Goal: Find specific page/section: Find specific page/section

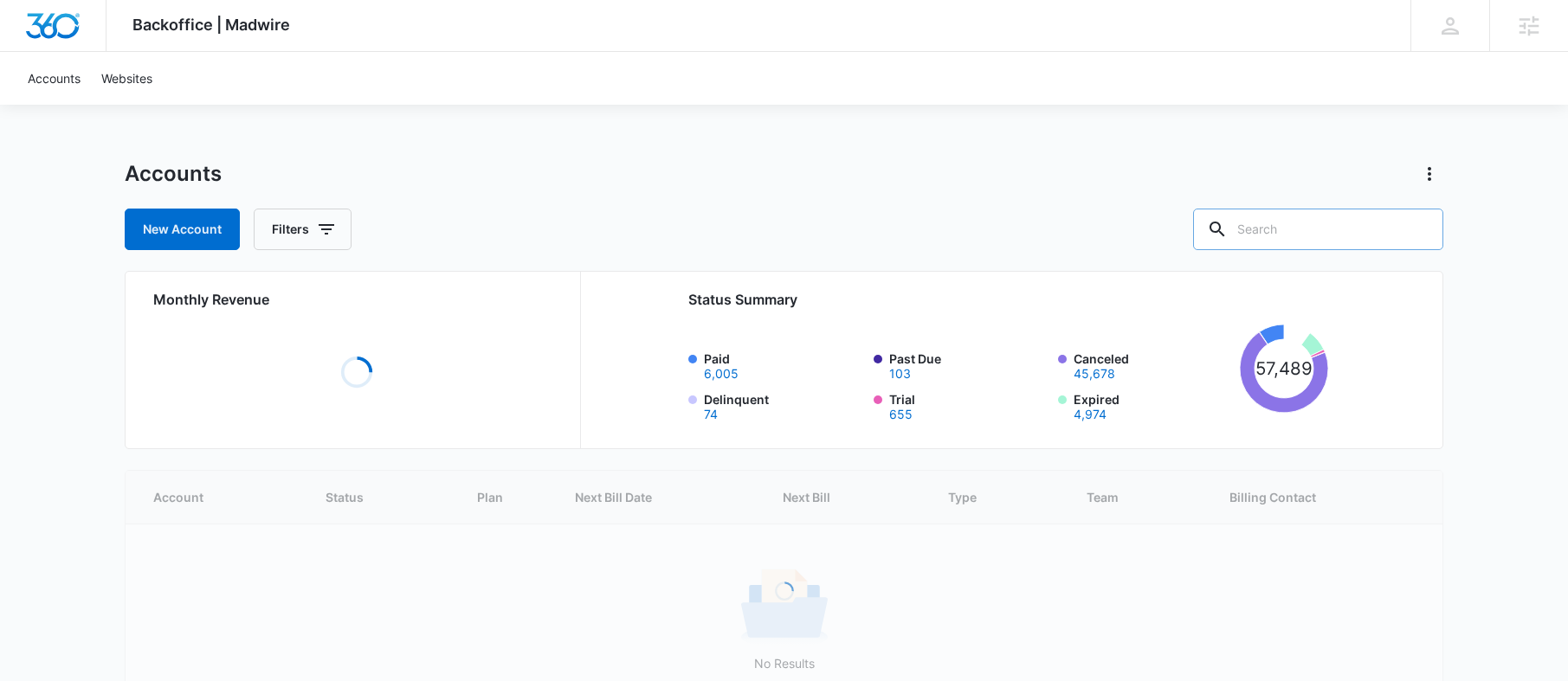
click at [1340, 228] on input "text" at bounding box center [1319, 229] width 250 height 41
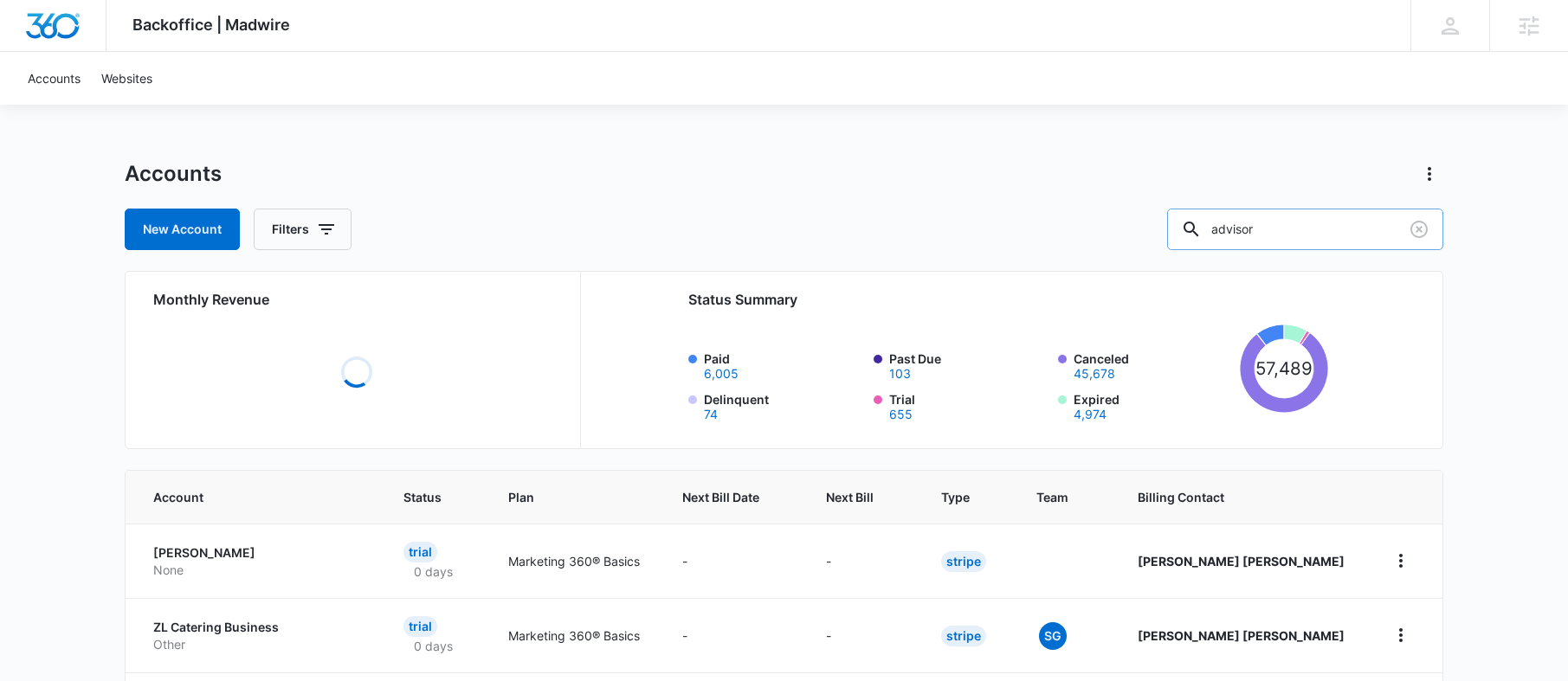
type input "advisor"
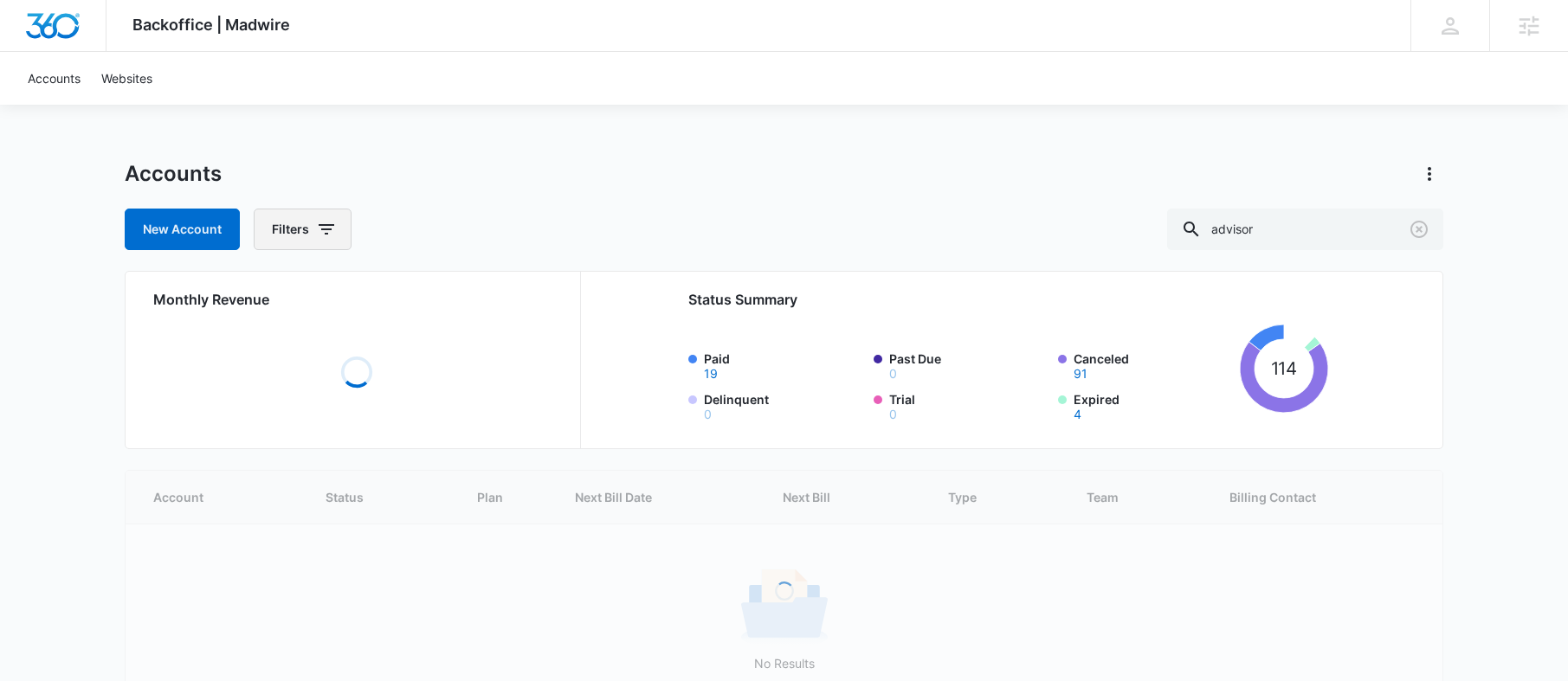
click at [341, 228] on button "Filters" at bounding box center [303, 229] width 98 height 41
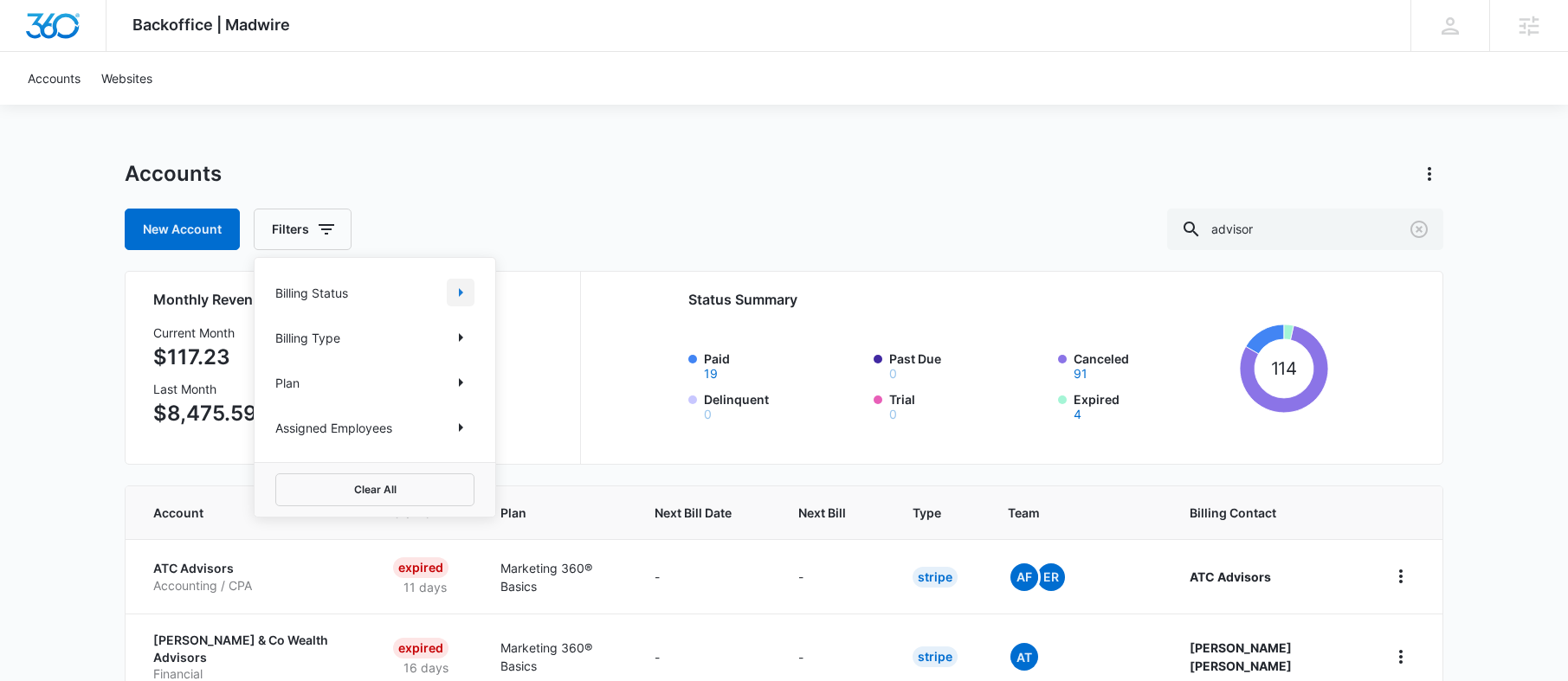
click at [452, 283] on icon "Show Billing Status filters" at bounding box center [461, 292] width 21 height 21
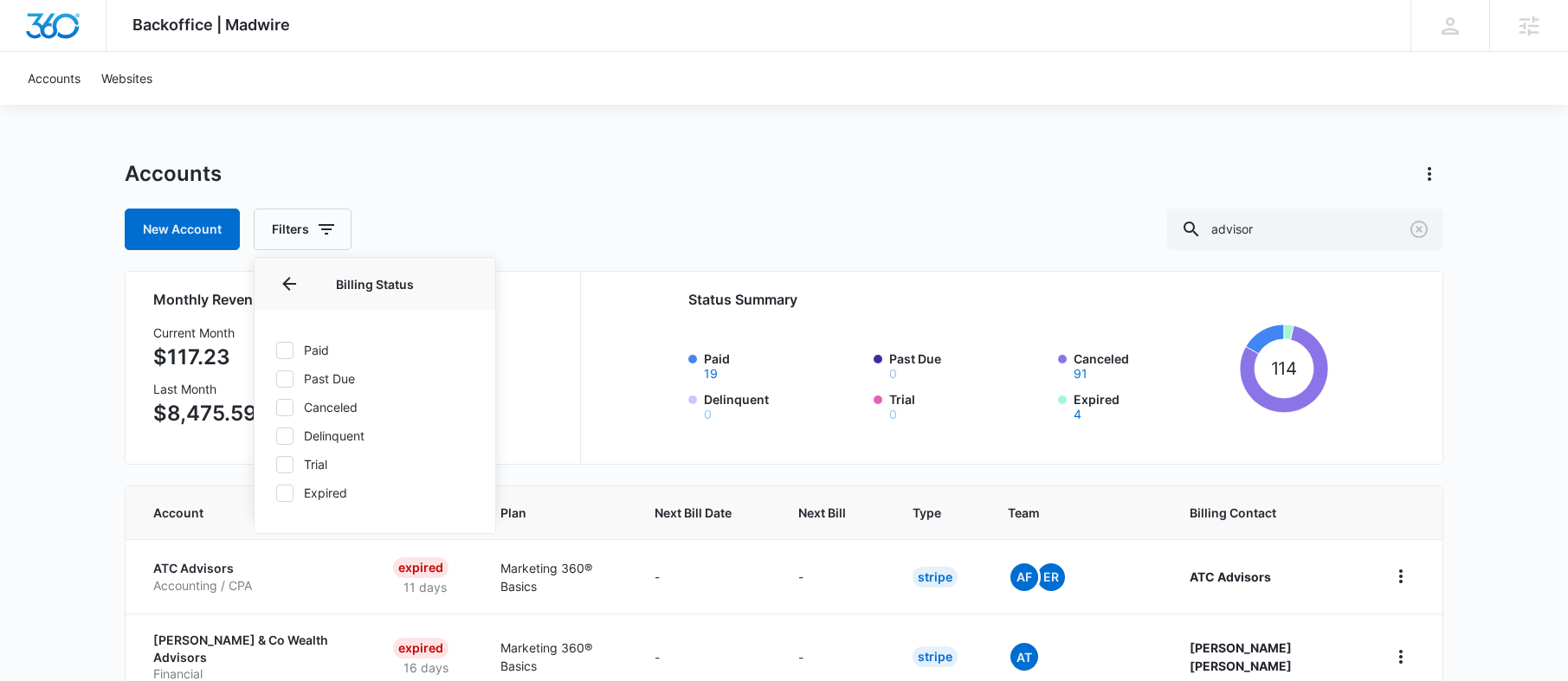
click at [312, 346] on label "Paid" at bounding box center [374, 349] width 199 height 18
click at [276, 349] on input "Paid" at bounding box center [275, 349] width 1 height 1
checkbox input "true"
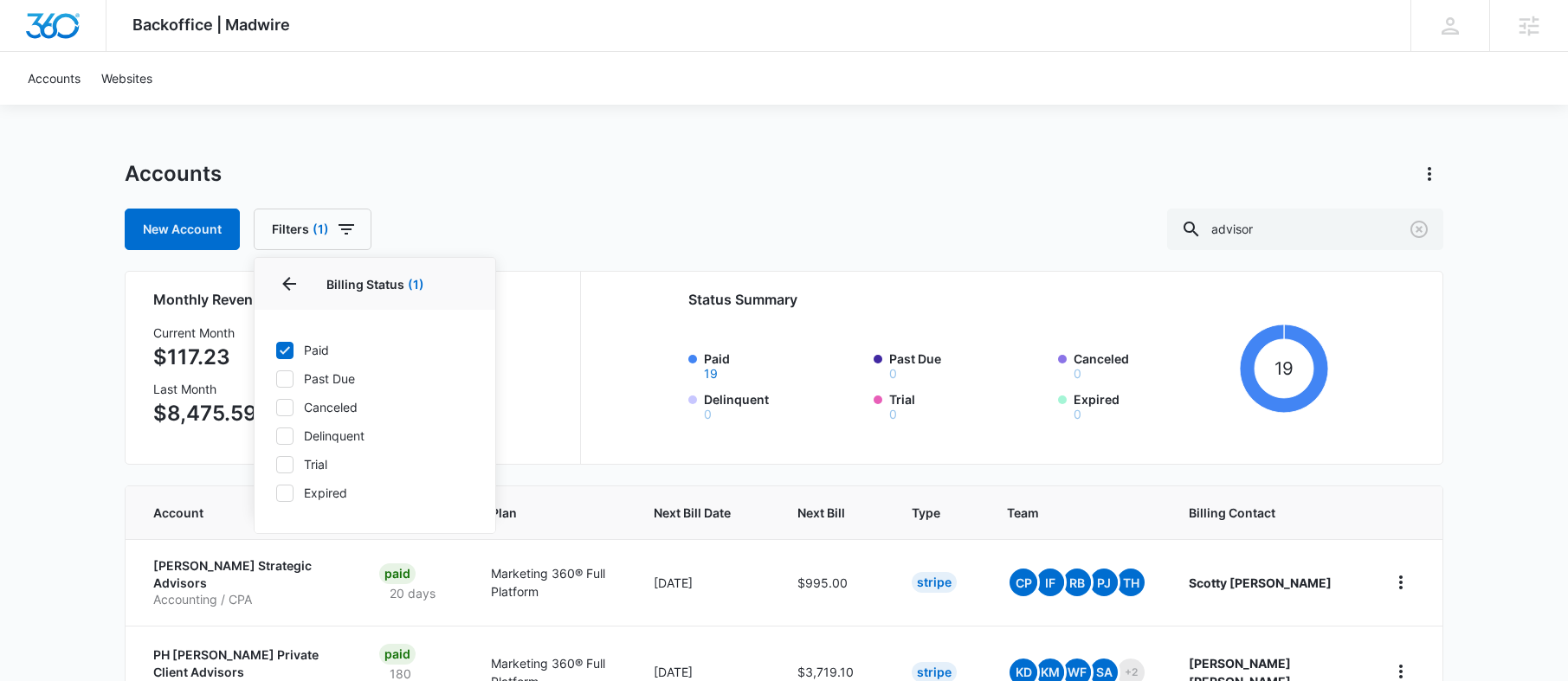
click at [598, 196] on div "Accounts New Account Filters (1) Billing Status 1 Billing Status (1) Paid Past …" at bounding box center [784, 205] width 1319 height 90
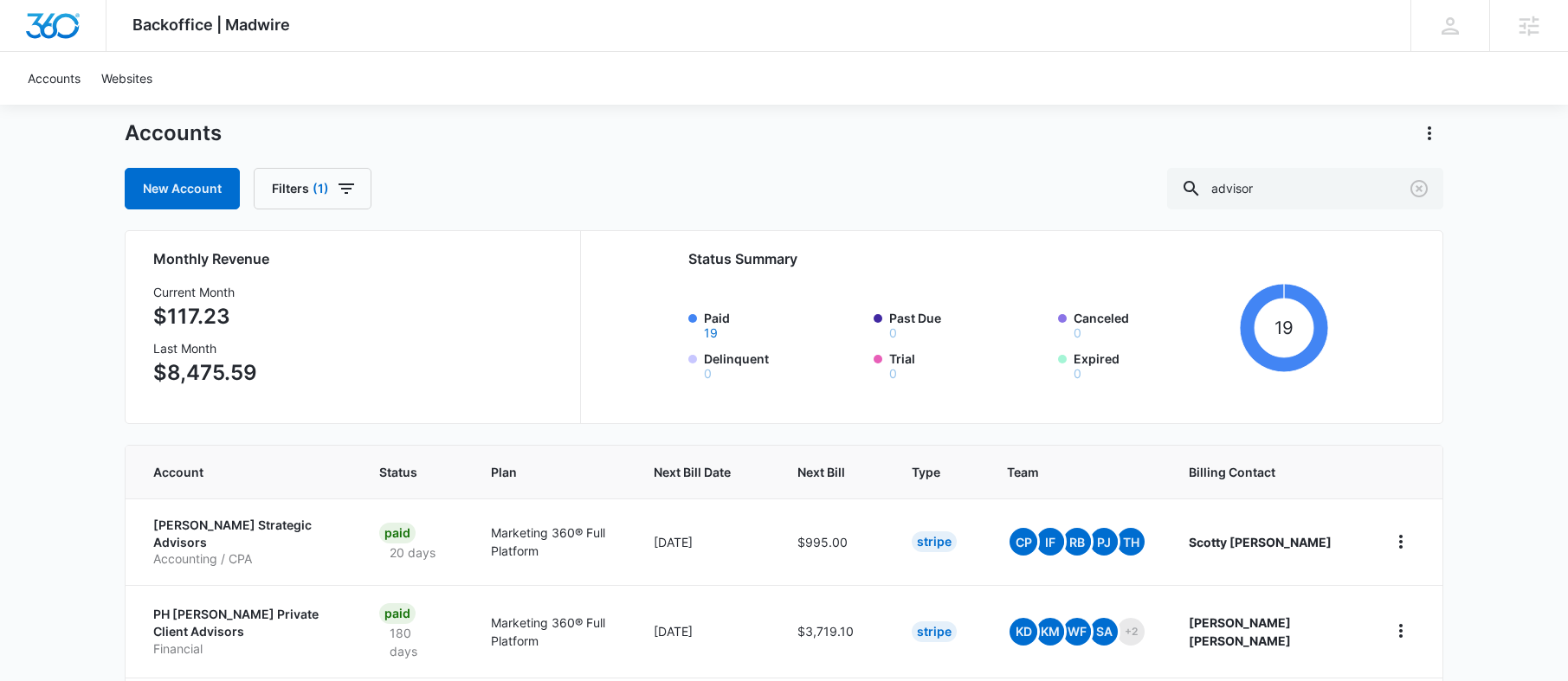
scroll to position [151, 0]
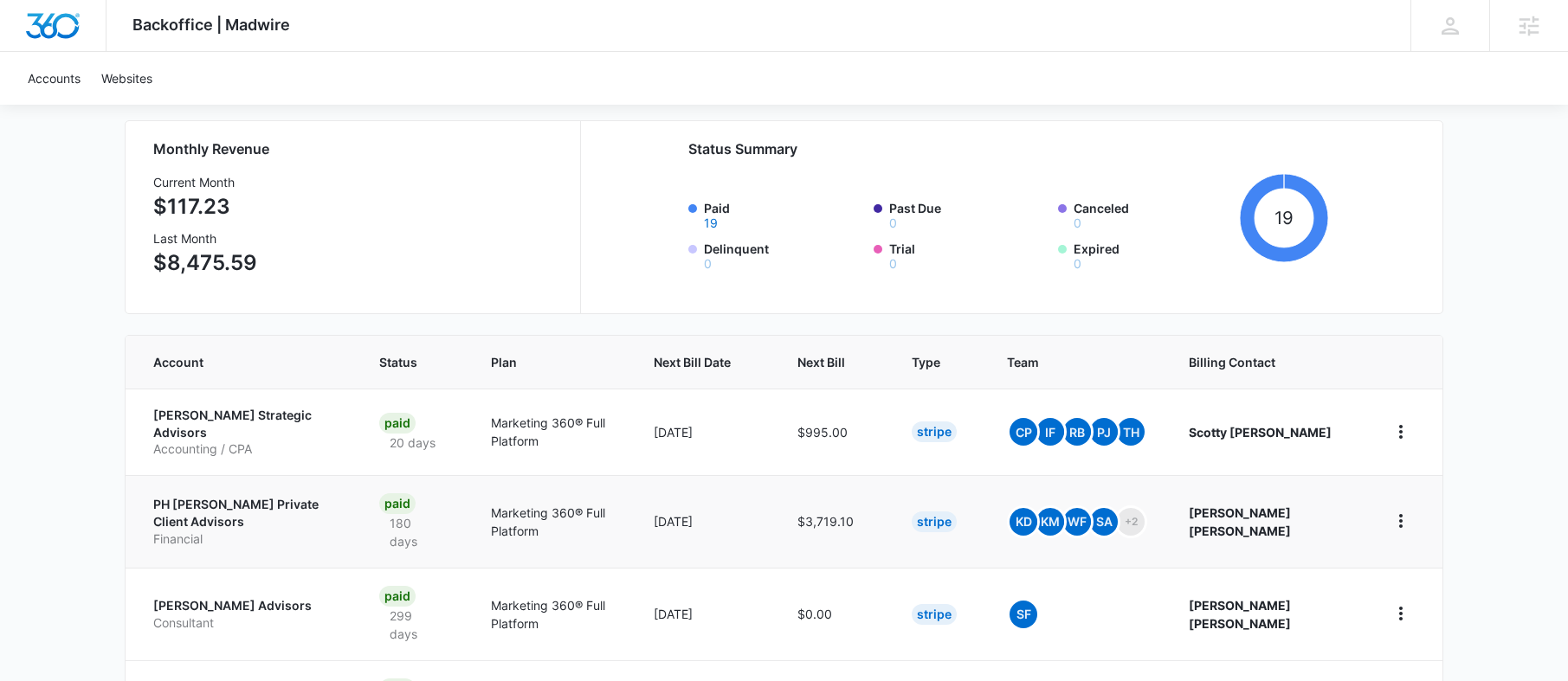
click at [247, 495] on p "PH Robb Private Client Advisors" at bounding box center [245, 512] width 185 height 34
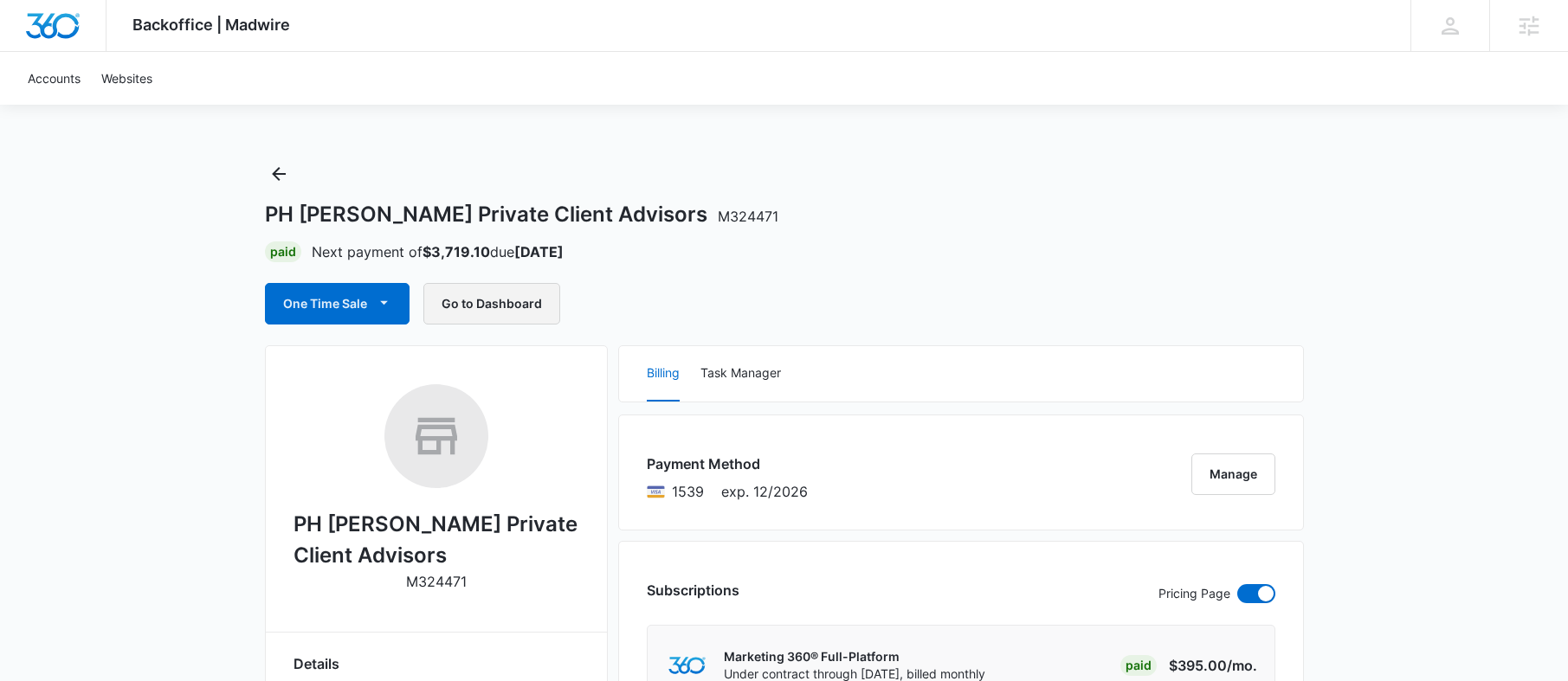
click at [513, 312] on button "Go to Dashboard" at bounding box center [492, 303] width 137 height 41
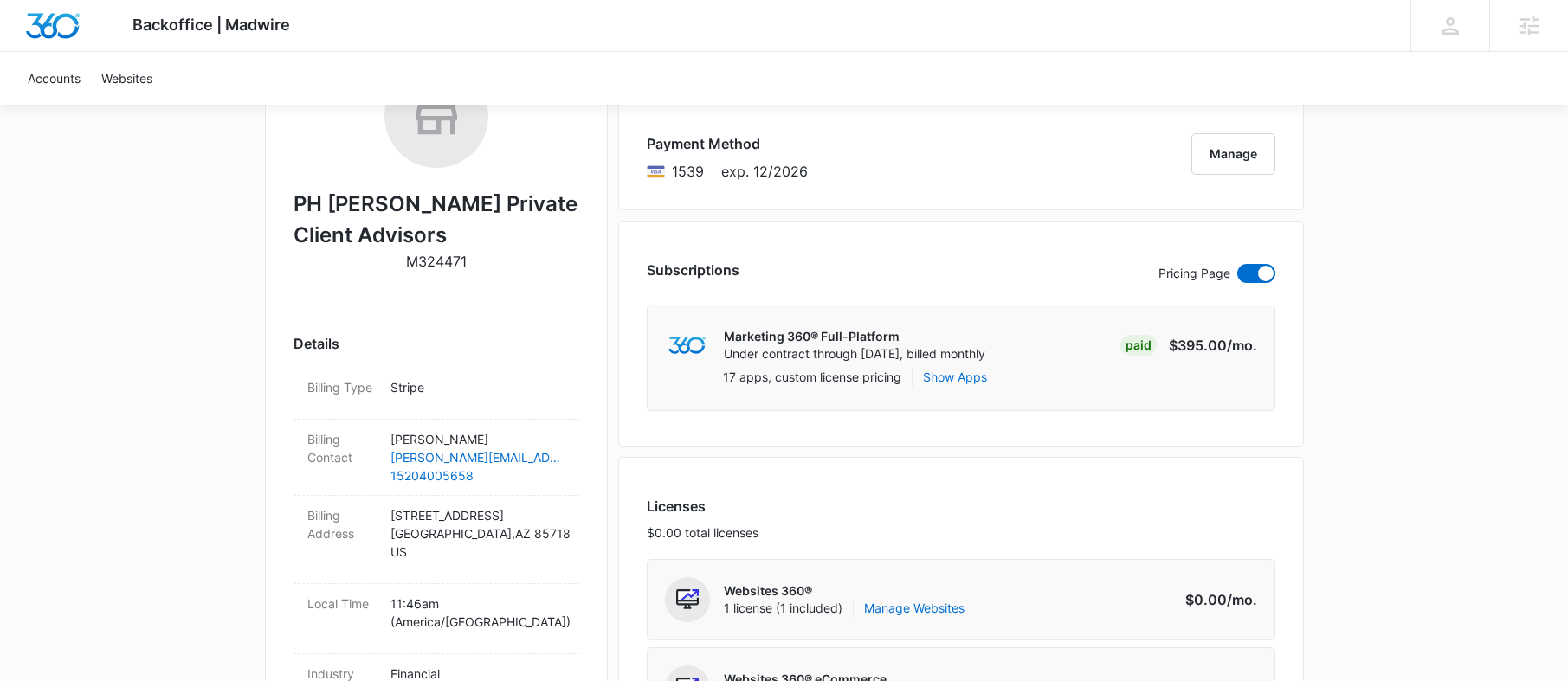
scroll to position [619, 0]
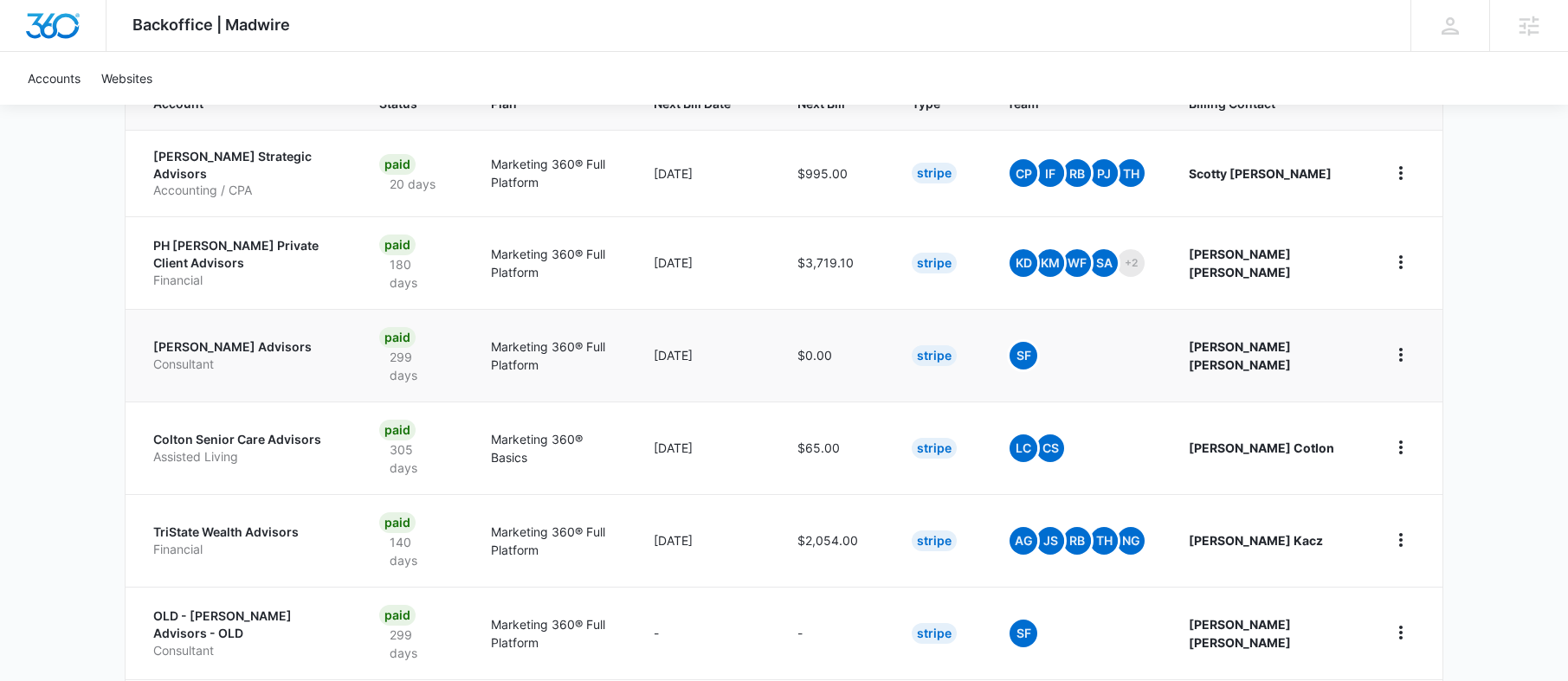
scroll to position [417, 0]
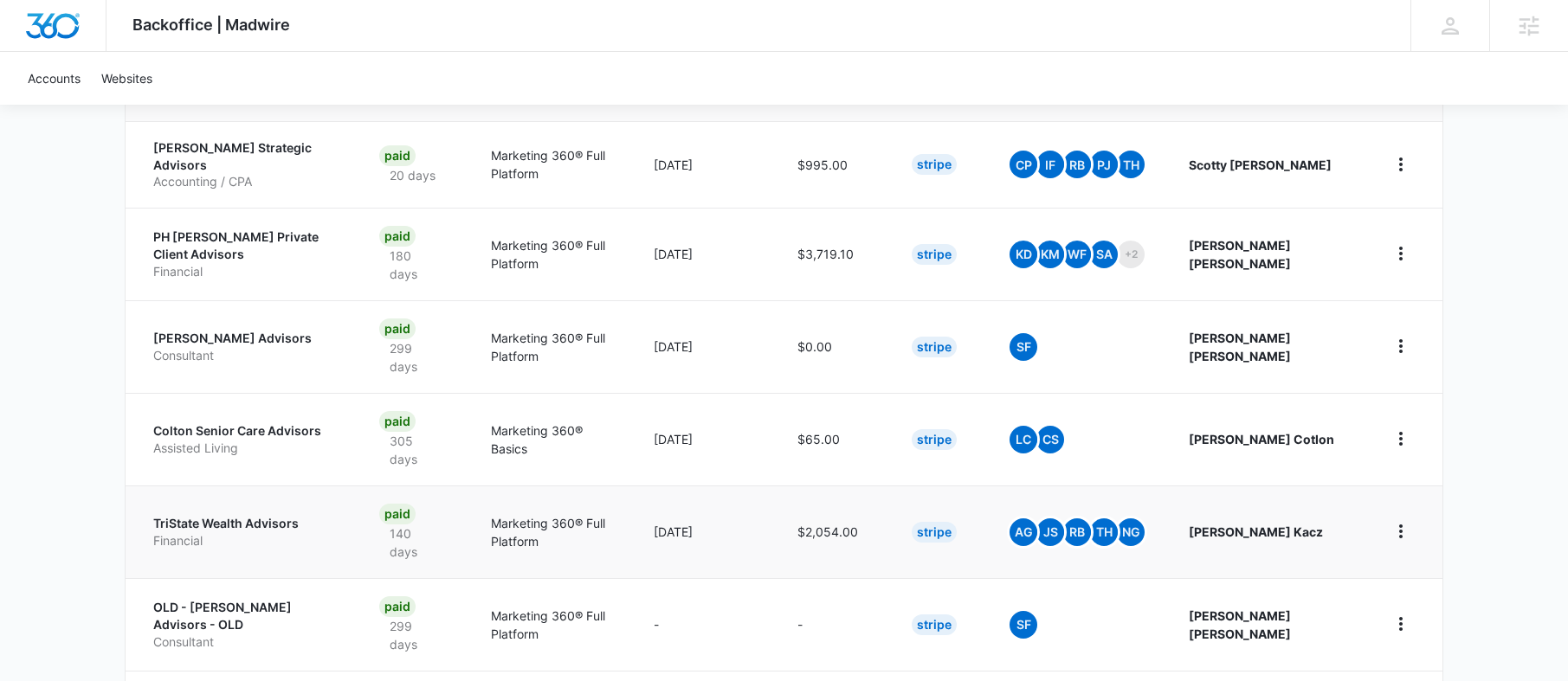
click at [251, 515] on p "TriState Wealth Advisors" at bounding box center [245, 523] width 185 height 17
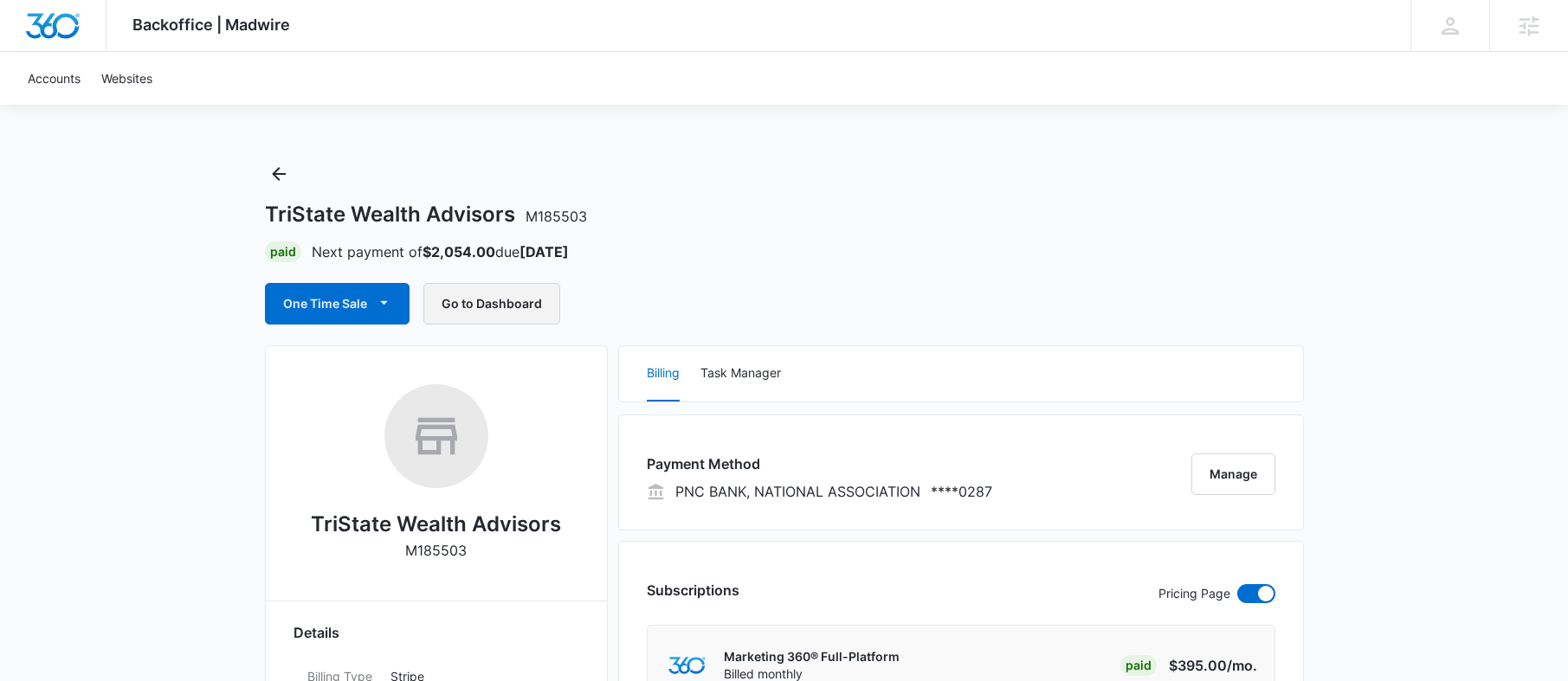
click at [497, 306] on button "Go to Dashboard" at bounding box center [492, 303] width 137 height 41
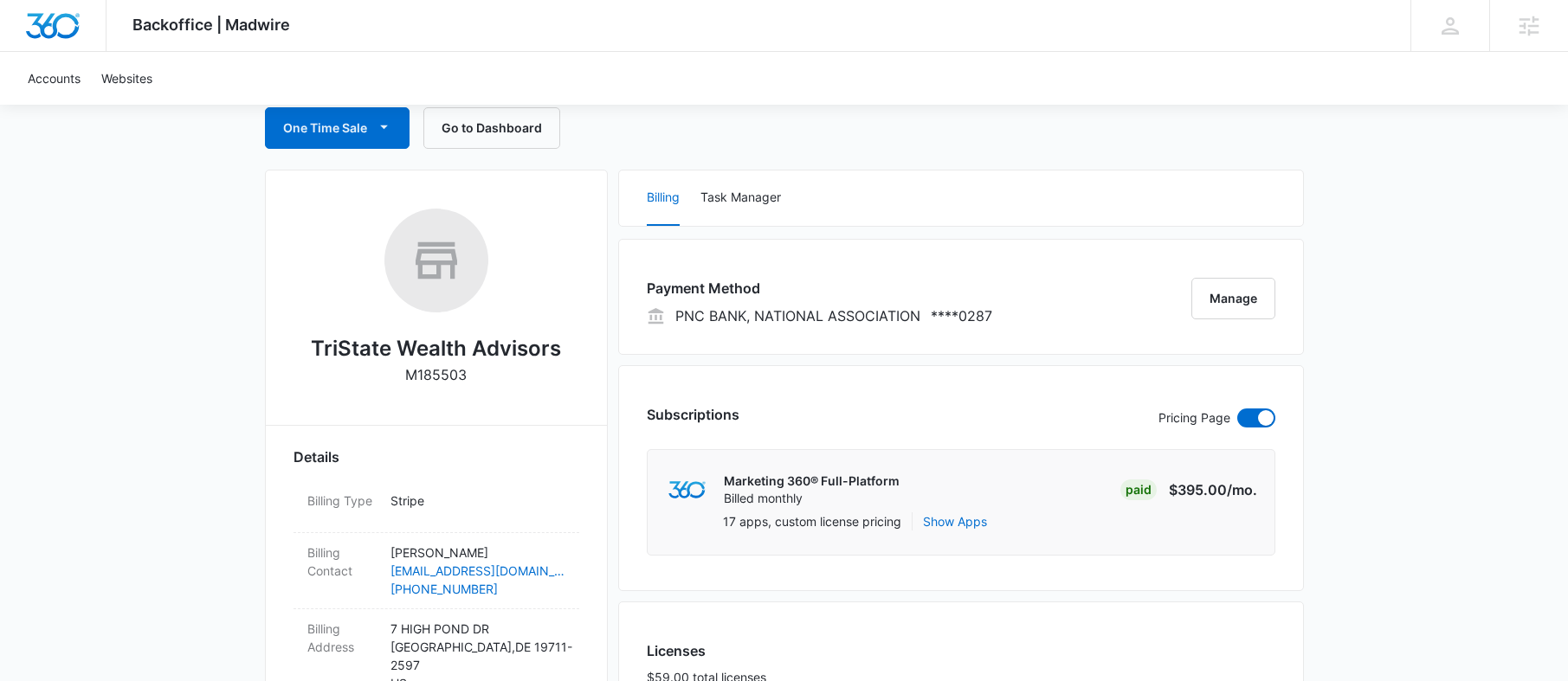
scroll to position [753, 0]
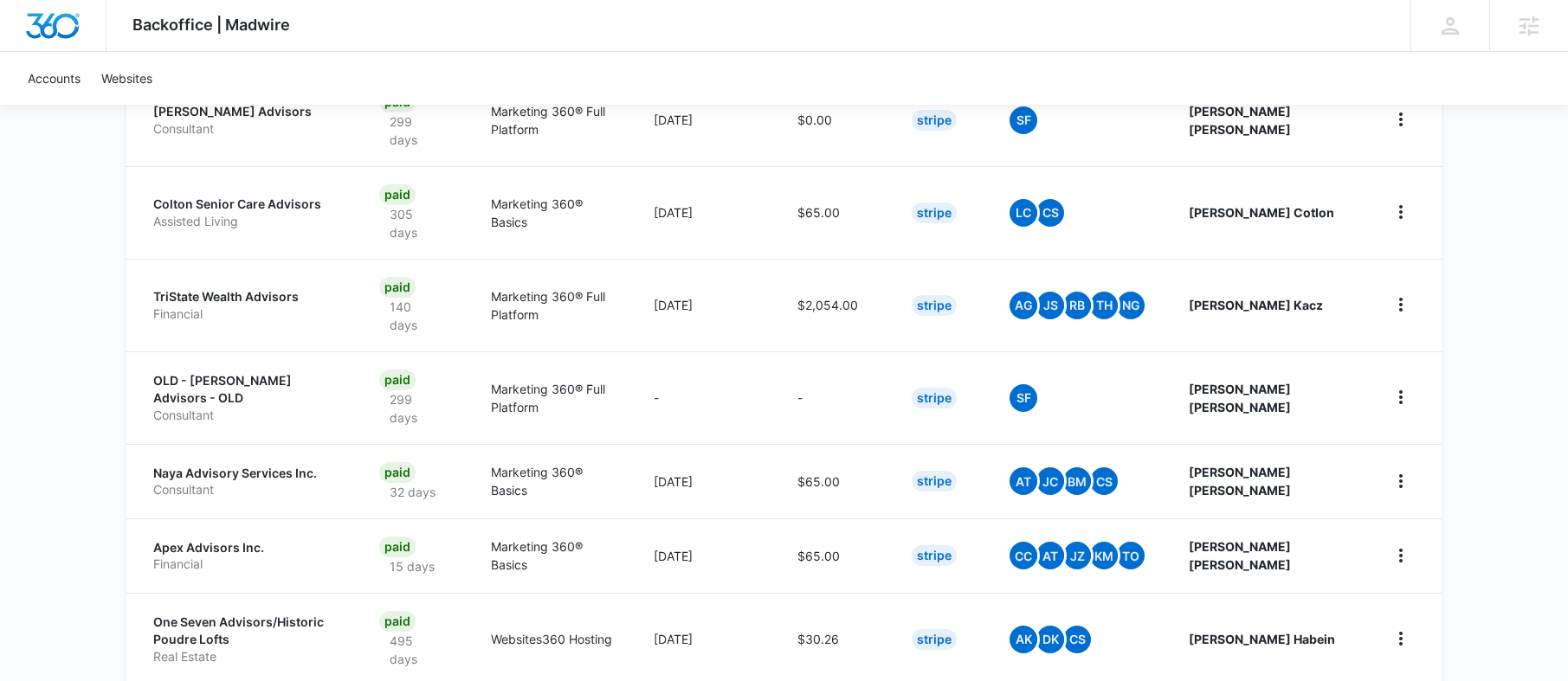
scroll to position [807, 0]
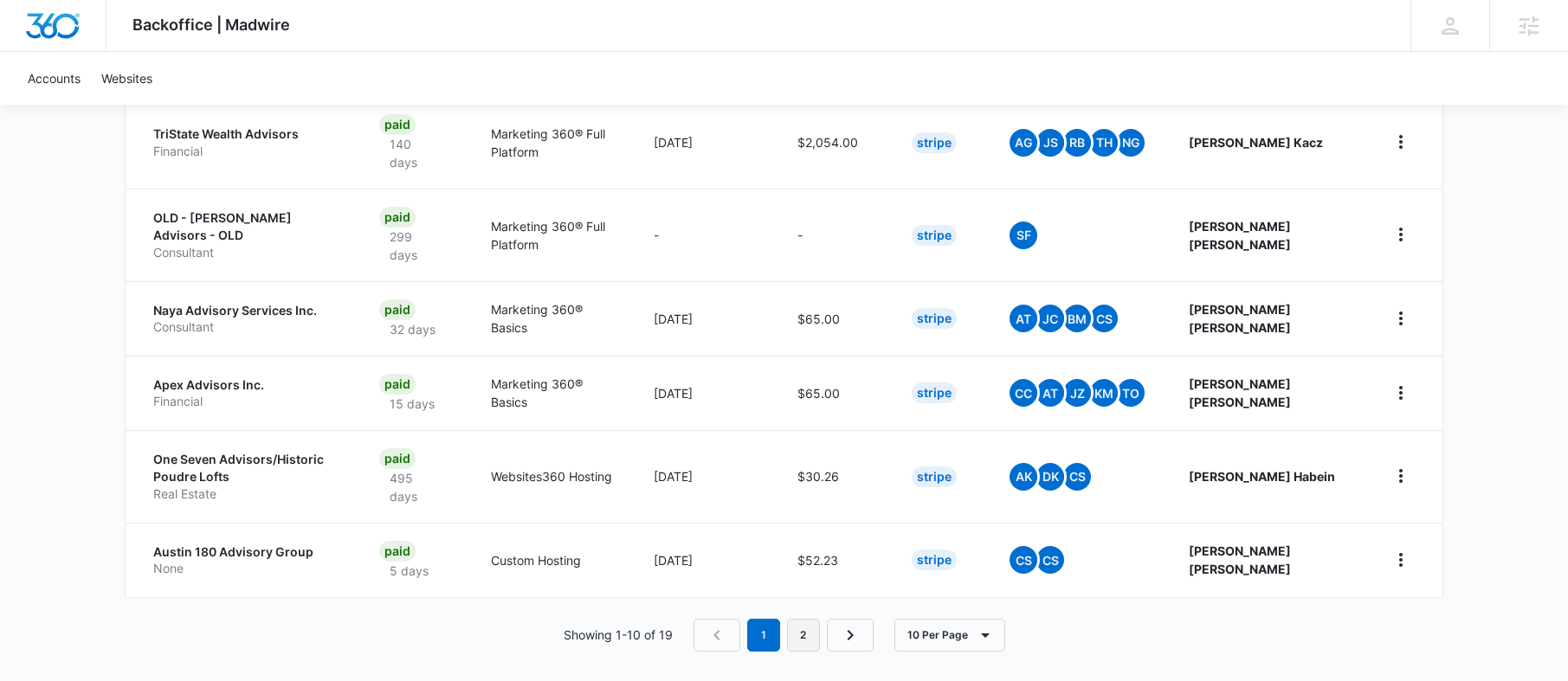
click at [795, 626] on link "2" at bounding box center [804, 635] width 33 height 33
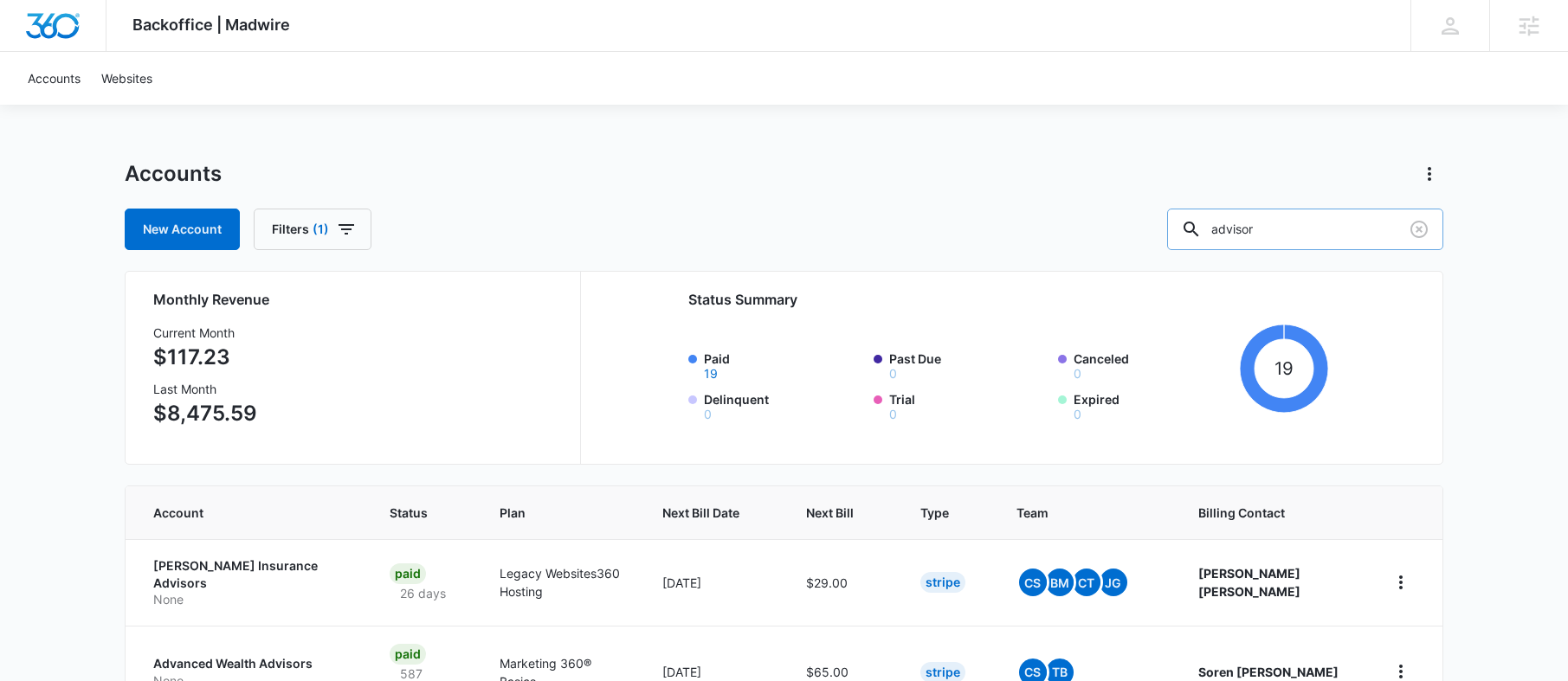
click at [1334, 223] on input "advisor" at bounding box center [1305, 229] width 276 height 41
type input "investment"
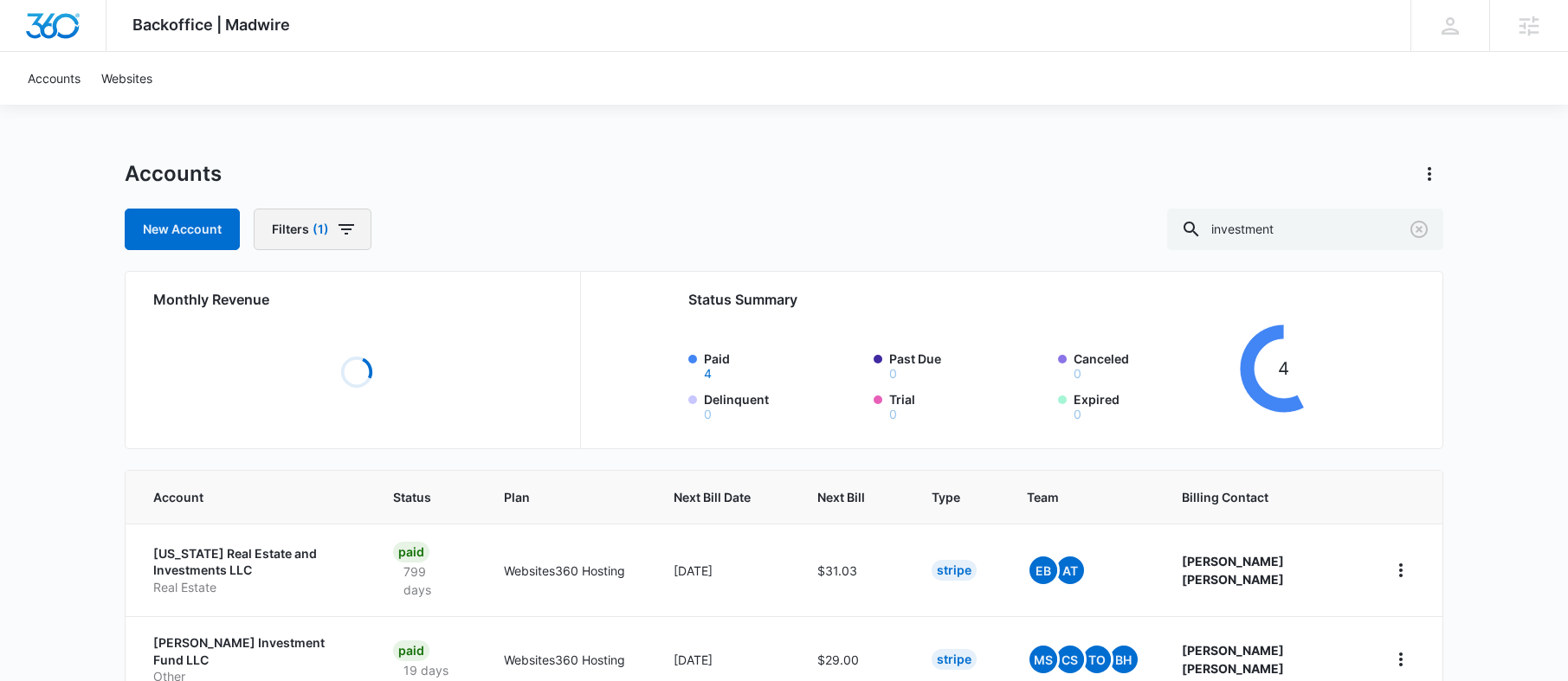
click at [343, 235] on icon "button" at bounding box center [347, 230] width 21 height 21
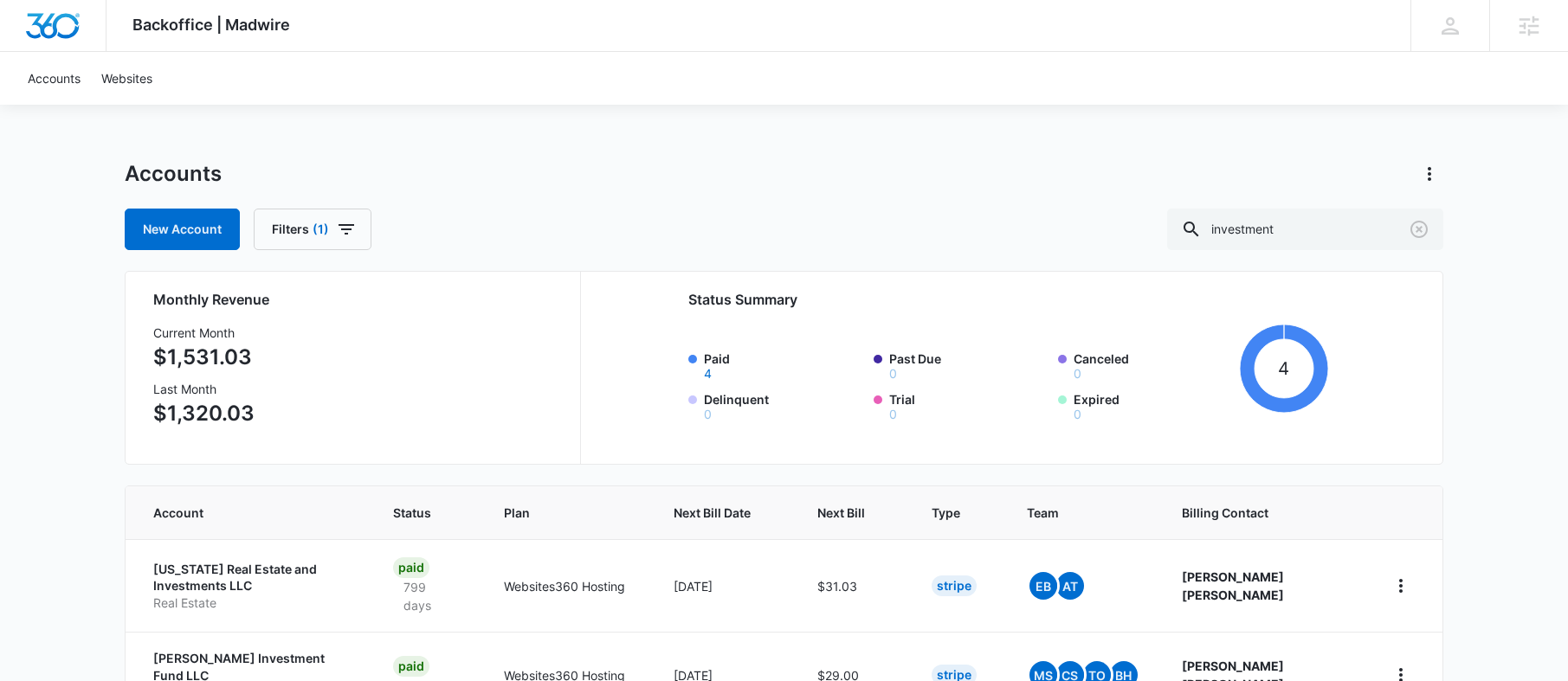
click at [578, 167] on div "Accounts" at bounding box center [784, 173] width 1319 height 28
click at [865, 513] on span "Next Bill" at bounding box center [840, 513] width 47 height 18
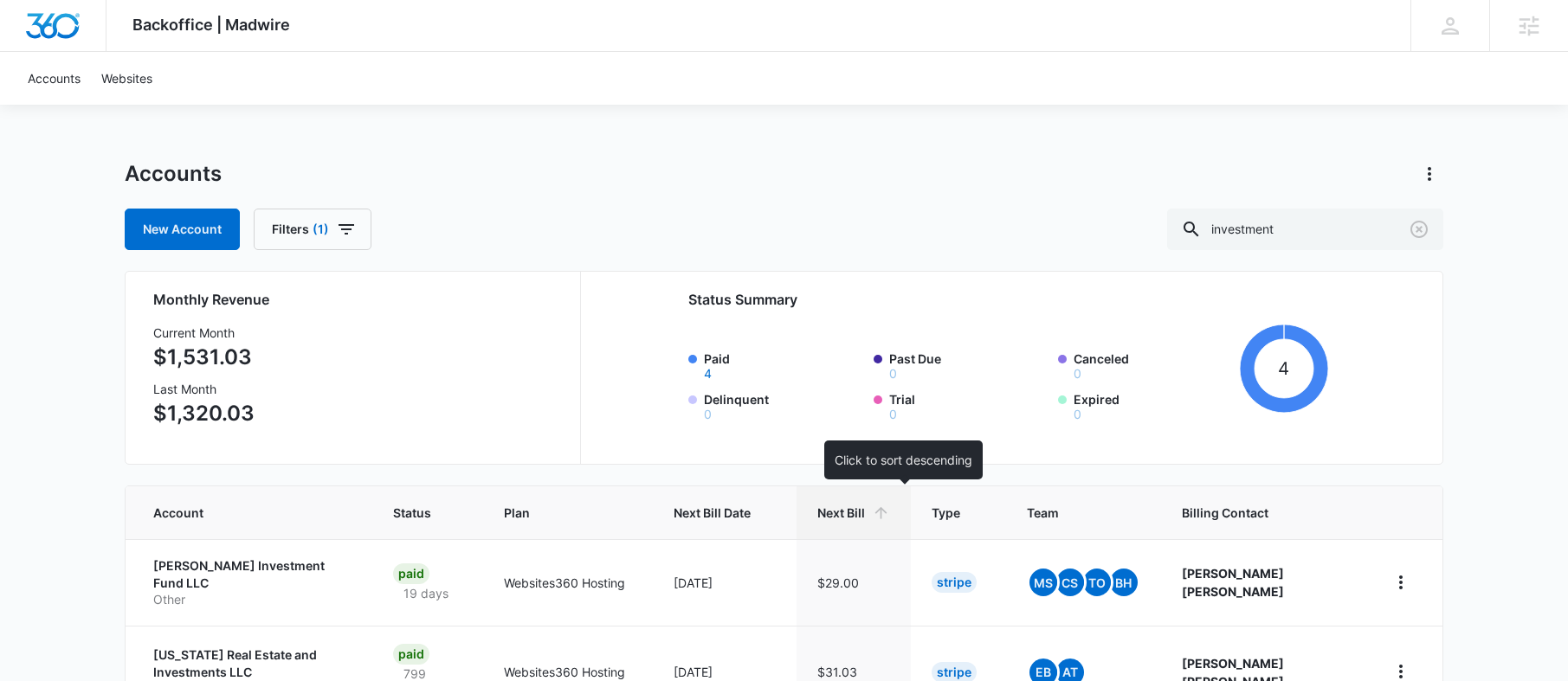
click at [865, 513] on span "Next Bill" at bounding box center [840, 513] width 47 height 18
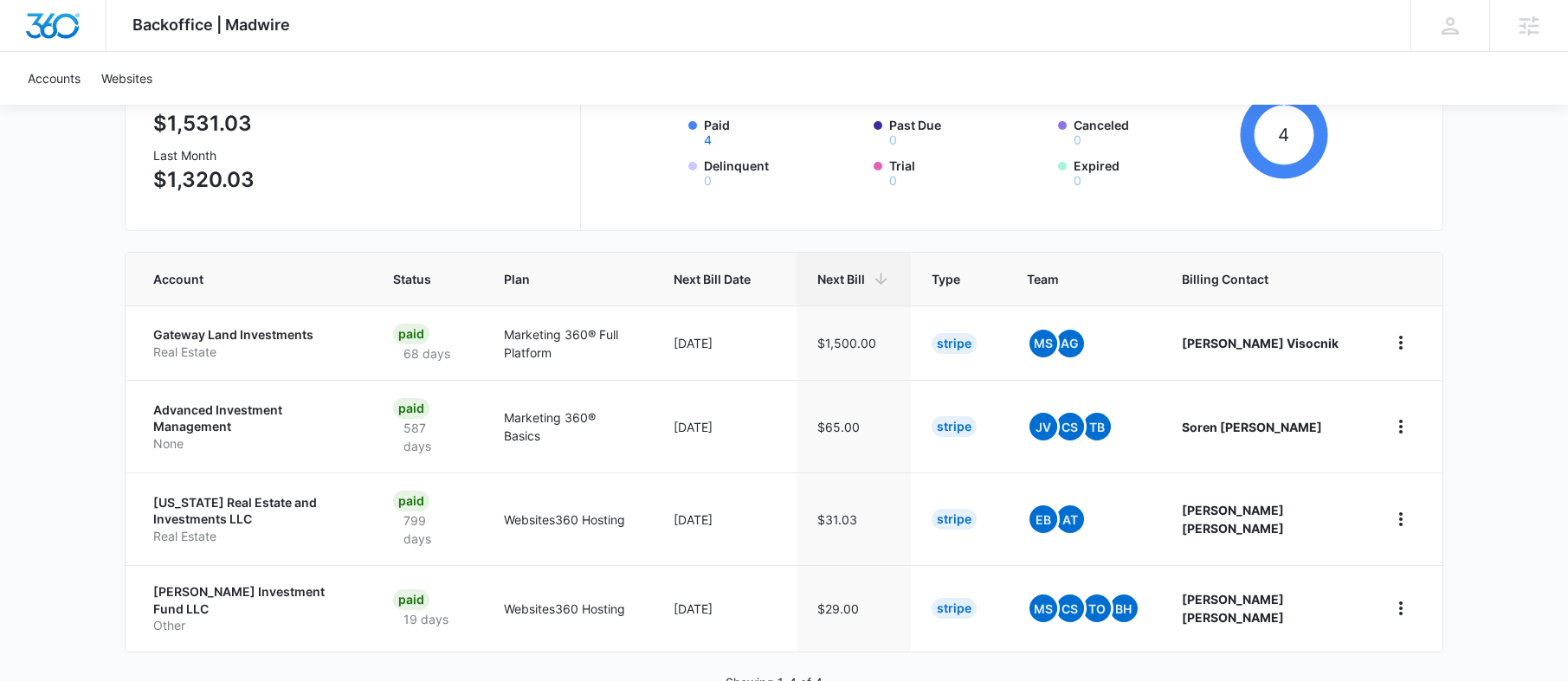
scroll to position [260, 0]
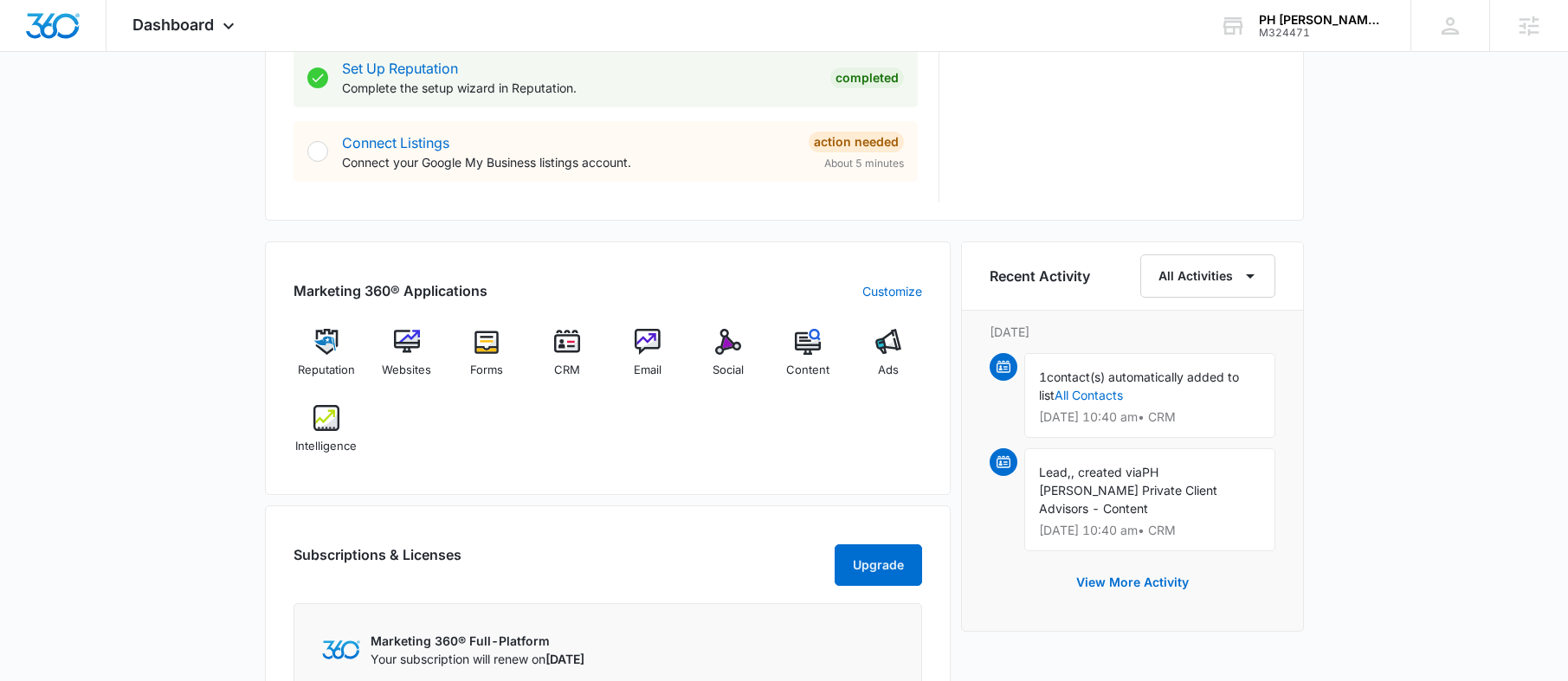
scroll to position [1106, 0]
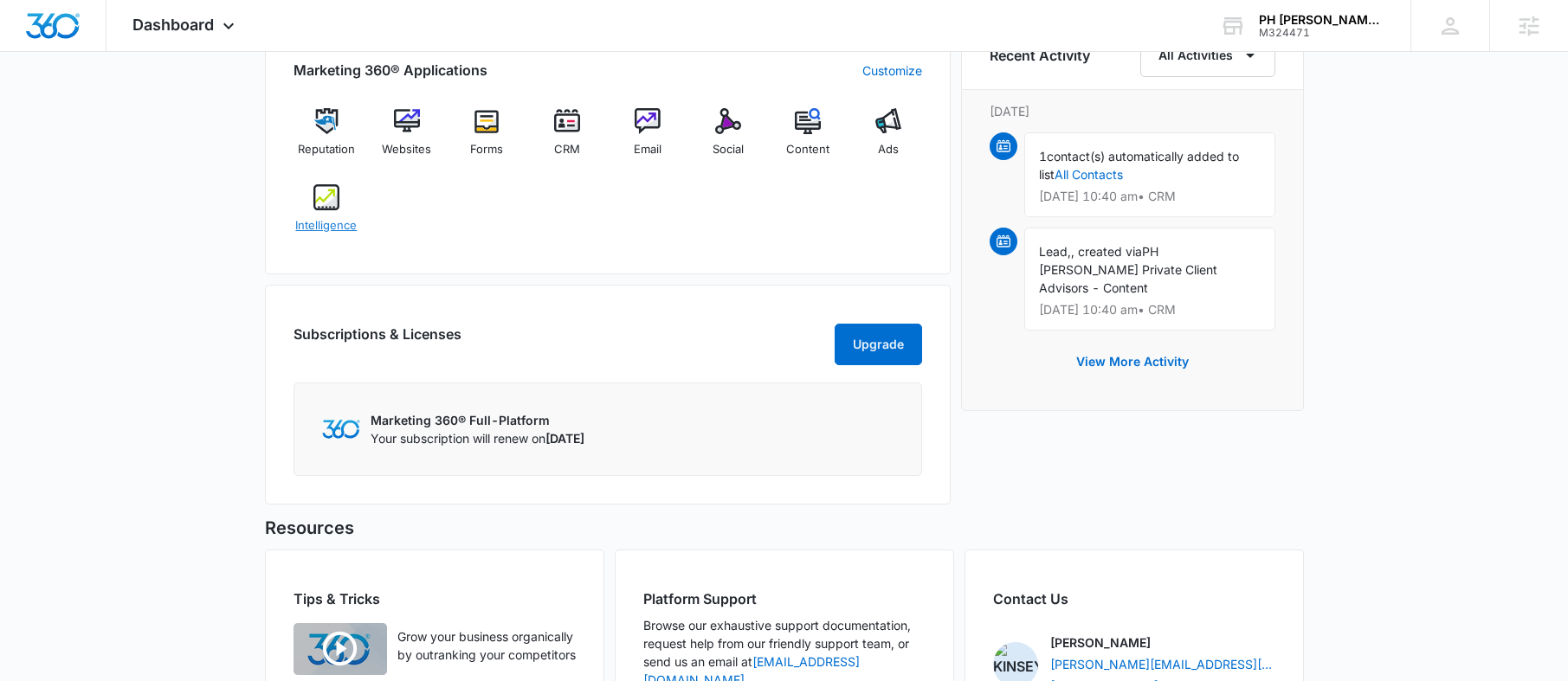
click at [338, 201] on img at bounding box center [326, 197] width 26 height 26
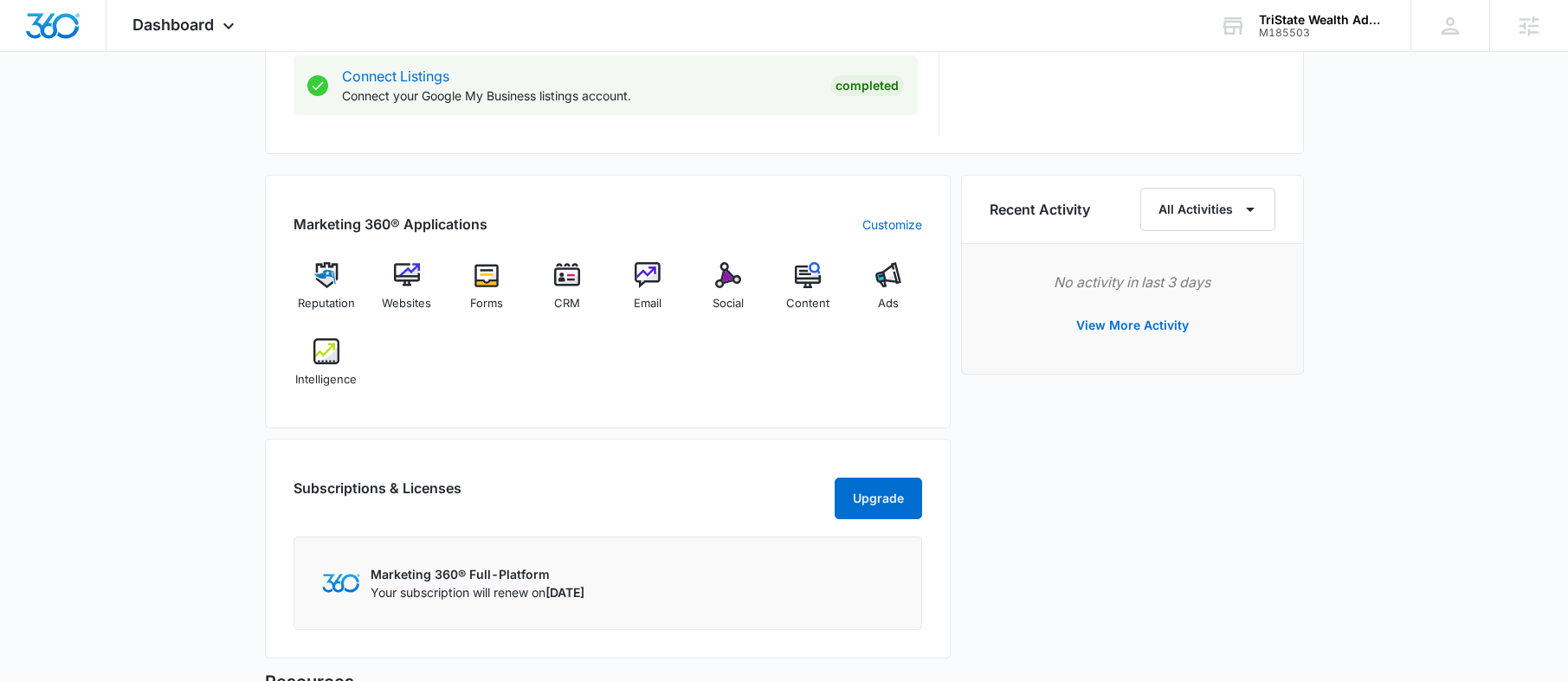
scroll to position [995, 0]
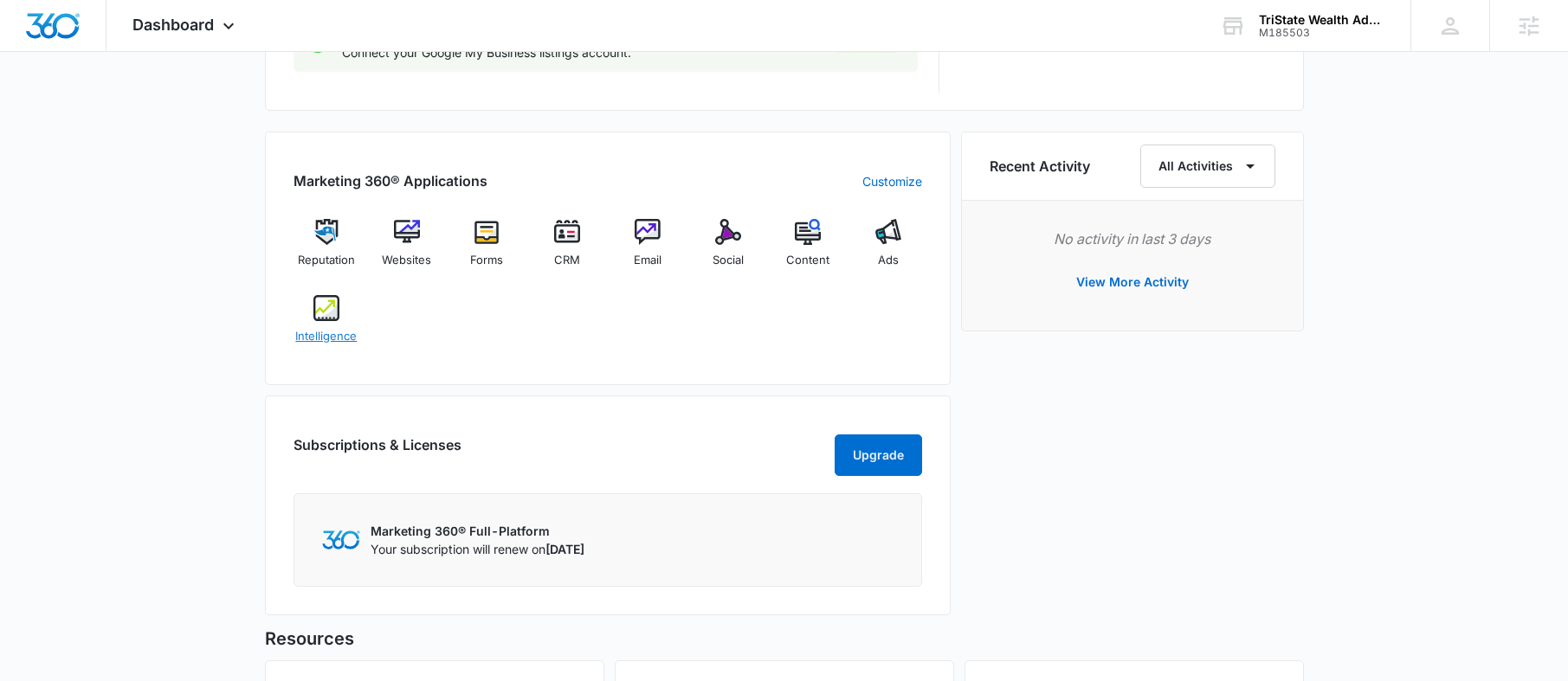
click at [345, 317] on div "Intelligence" at bounding box center [326, 326] width 66 height 63
